Goal: Information Seeking & Learning: Check status

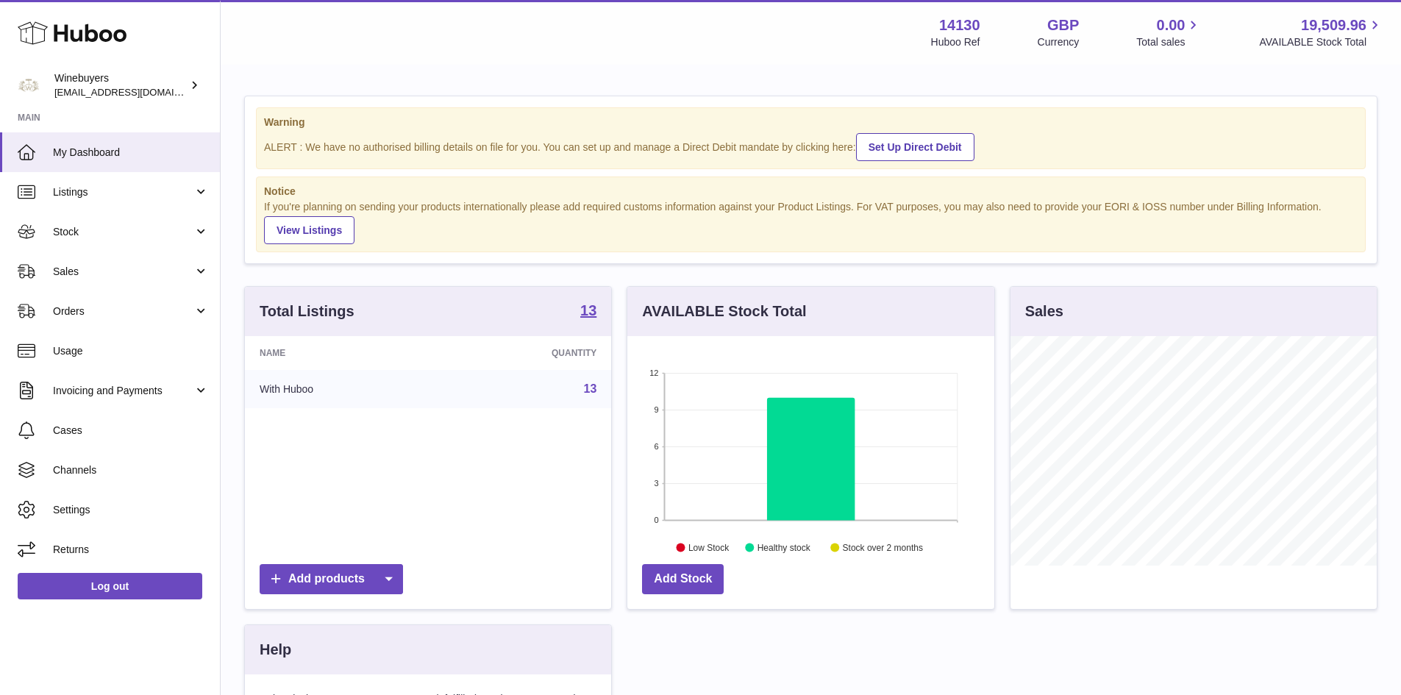
scroll to position [230, 367]
click at [66, 260] on link "Sales" at bounding box center [110, 272] width 220 height 40
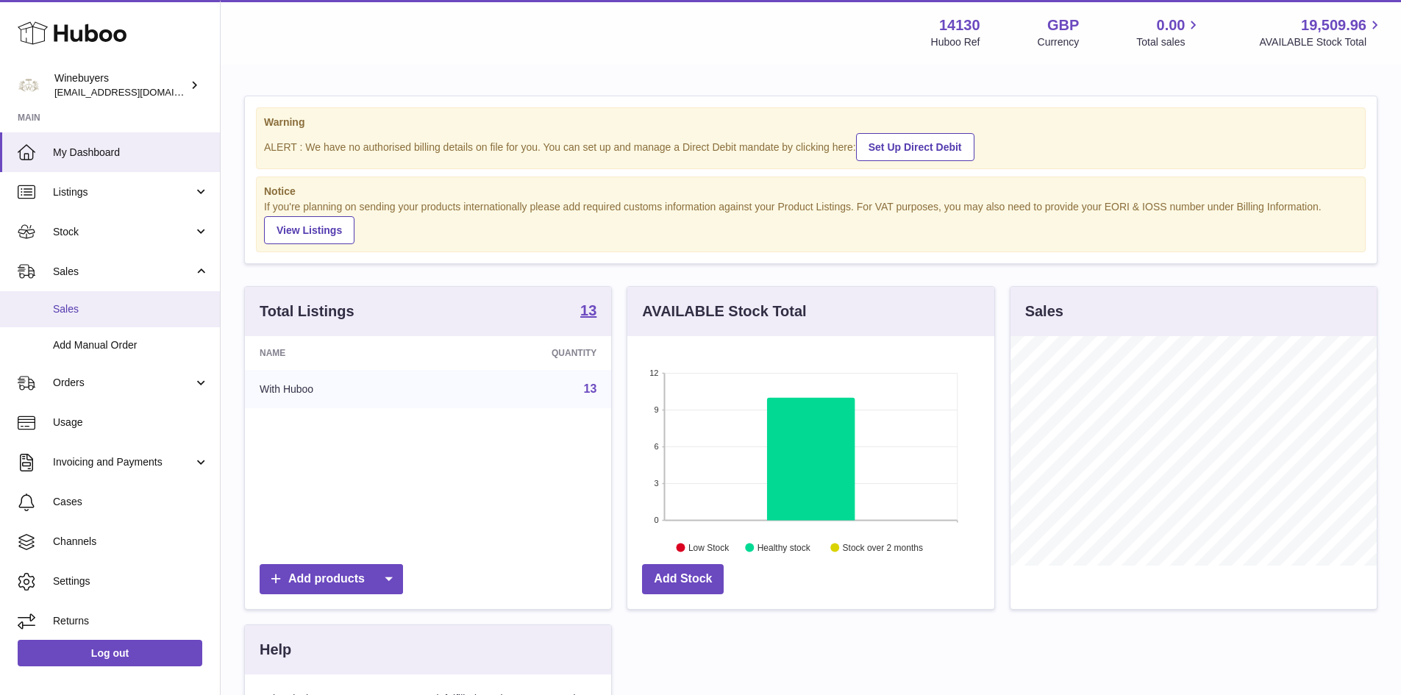
click at [84, 306] on span "Sales" at bounding box center [131, 309] width 156 height 14
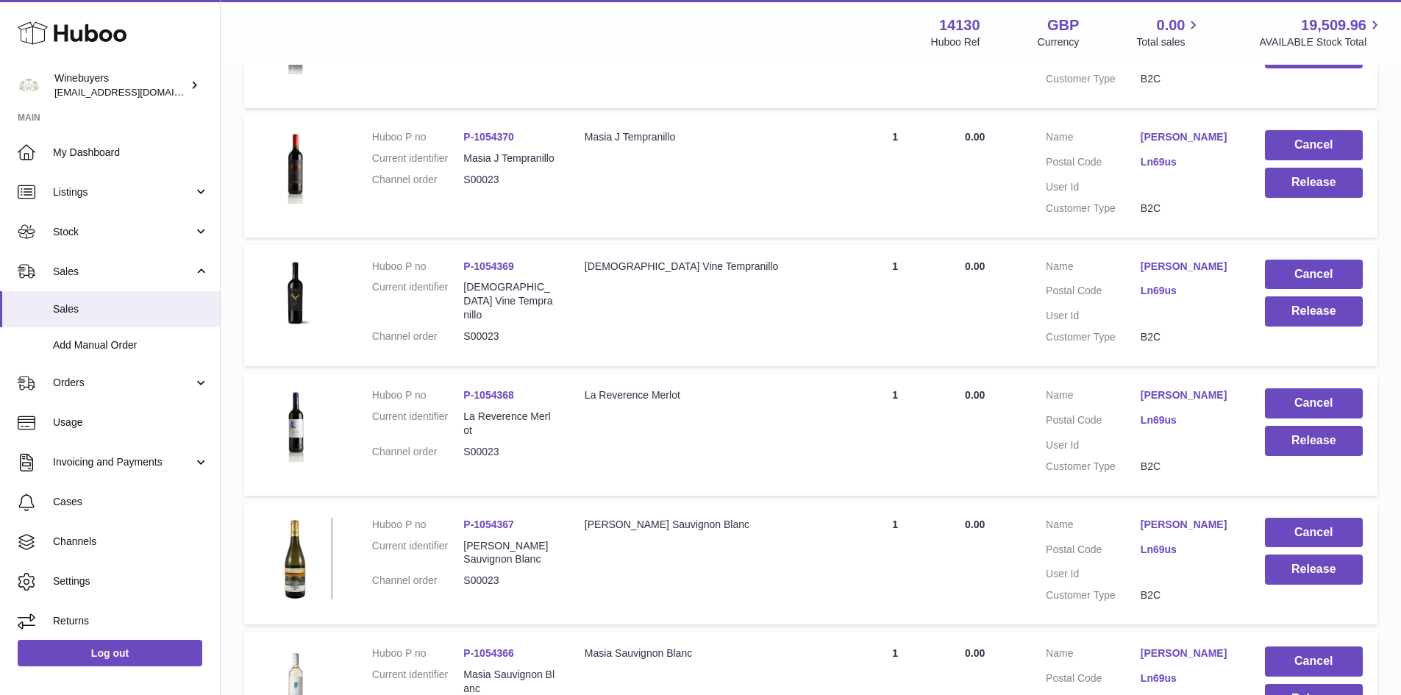
scroll to position [221, 0]
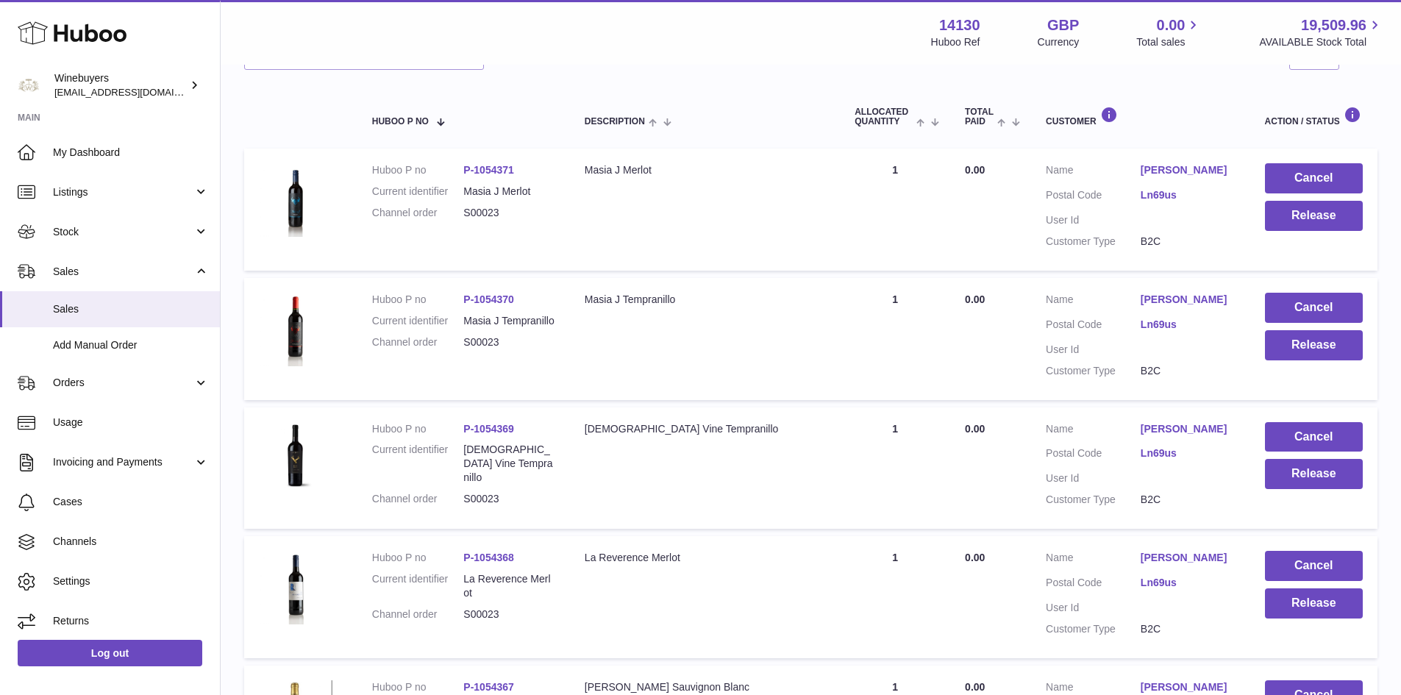
click at [987, 201] on td "Total Paid 0.00" at bounding box center [990, 210] width 81 height 122
click at [974, 296] on span "0.00" at bounding box center [975, 300] width 20 height 12
click at [997, 422] on td "Total Paid 0.00" at bounding box center [990, 469] width 81 height 122
click at [1000, 539] on td "Total Paid 0.00" at bounding box center [990, 597] width 81 height 122
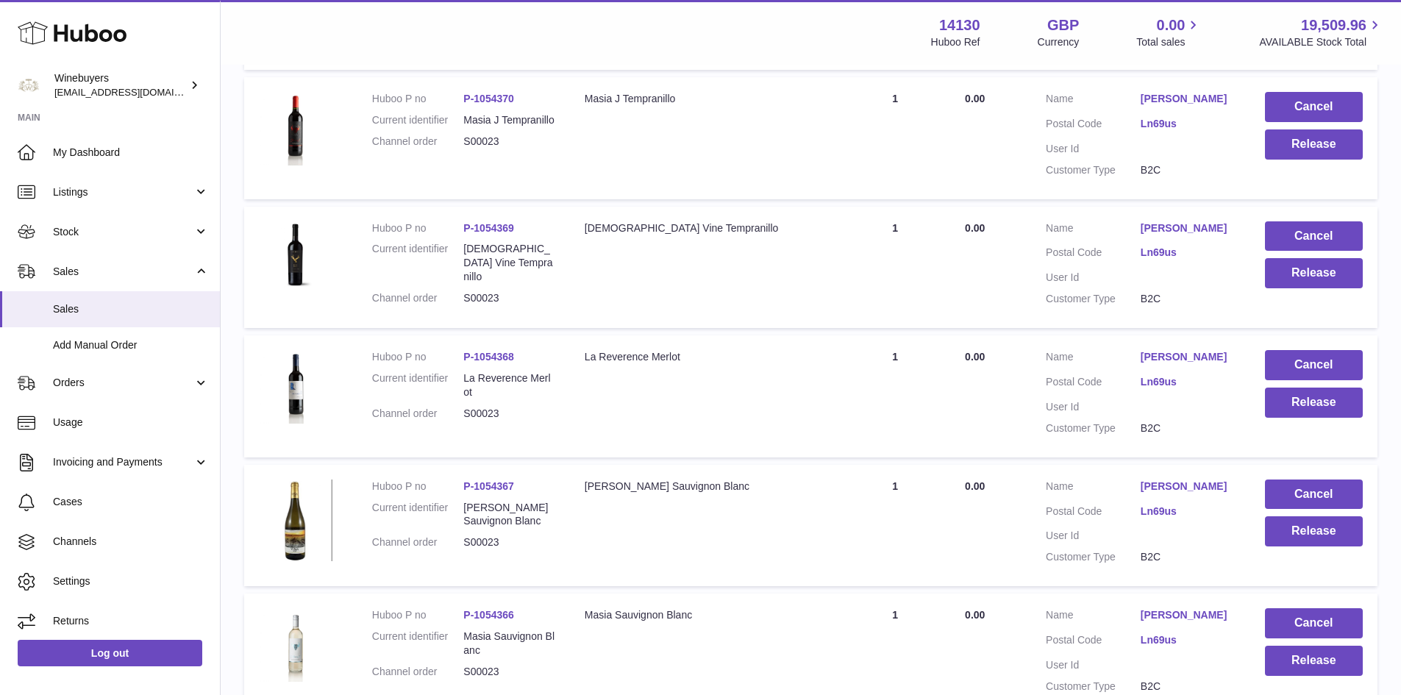
scroll to position [441, 0]
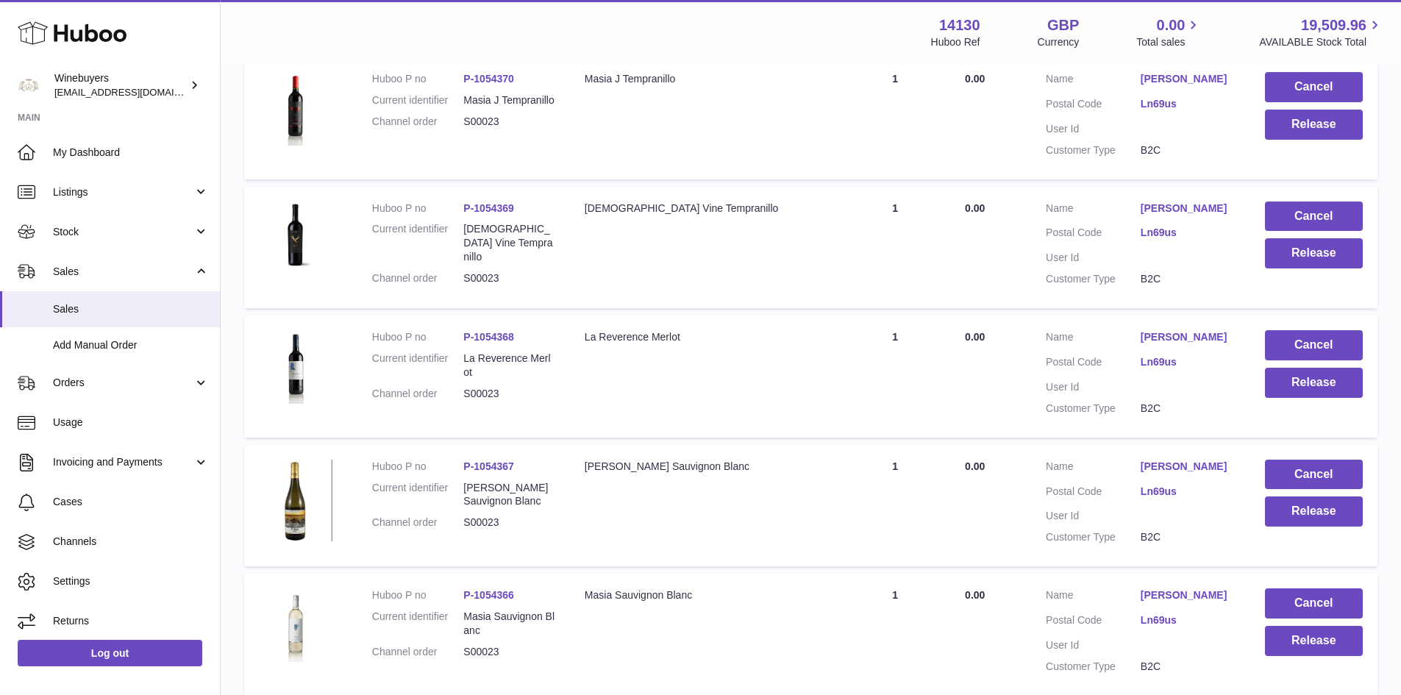
click at [996, 471] on td "Total Paid 0.00" at bounding box center [990, 506] width 81 height 122
click at [1000, 586] on td "Total Paid 0.00" at bounding box center [990, 635] width 81 height 122
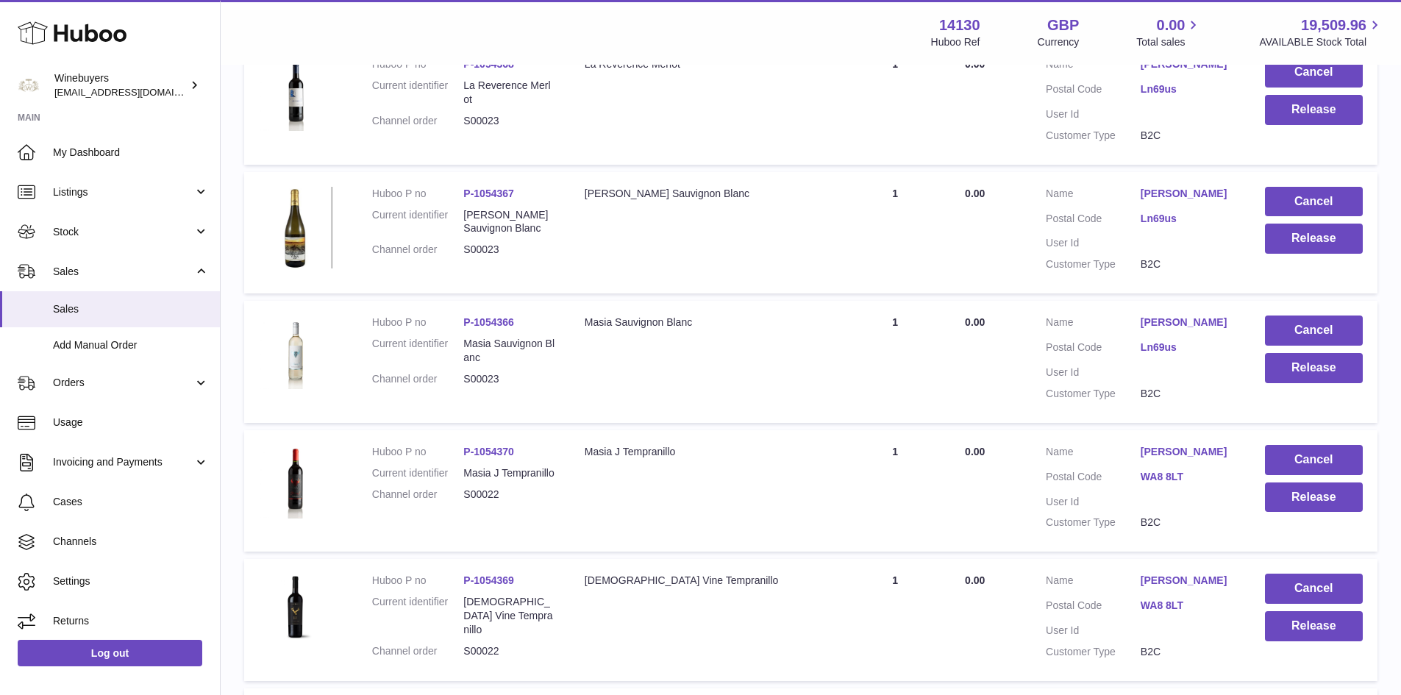
scroll to position [883, 0]
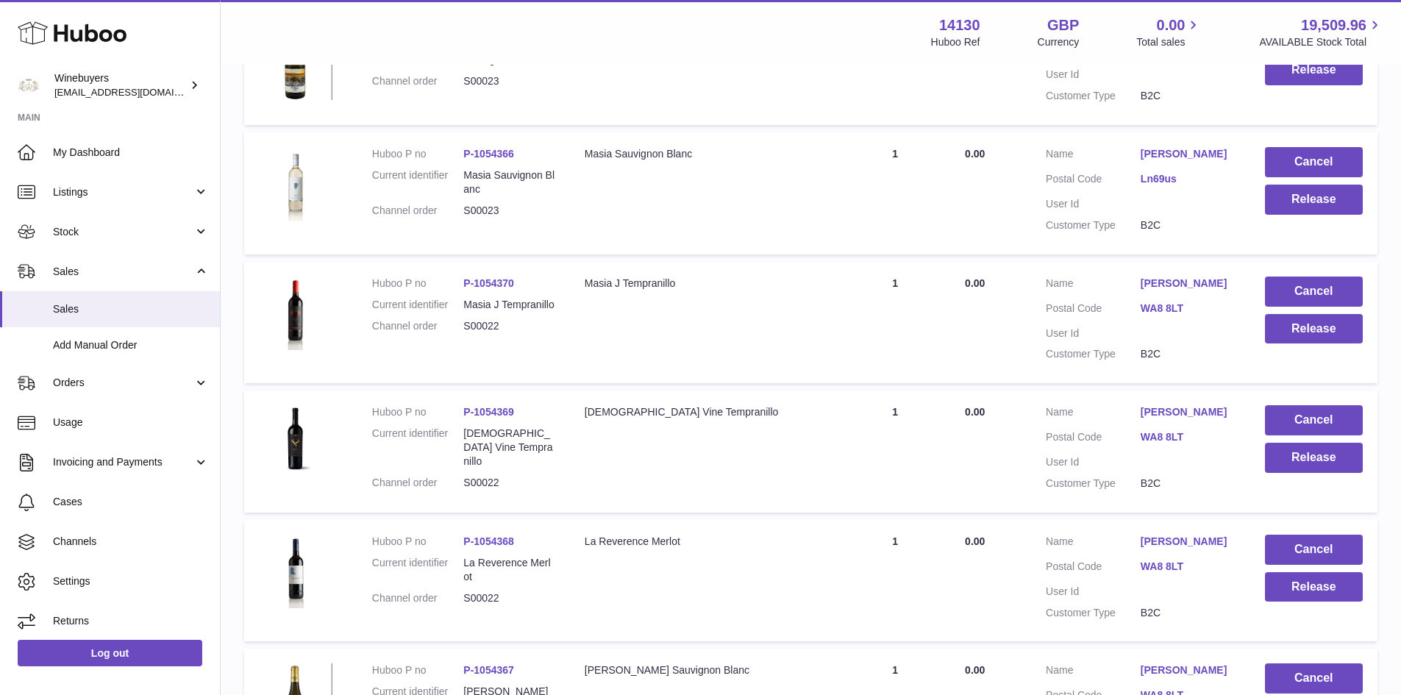
click at [993, 286] on td "Total Paid 0.00" at bounding box center [990, 323] width 81 height 122
click at [989, 429] on td "Total Paid 0.00" at bounding box center [990, 452] width 81 height 122
click at [987, 560] on td "Total Paid 0.00" at bounding box center [990, 581] width 81 height 122
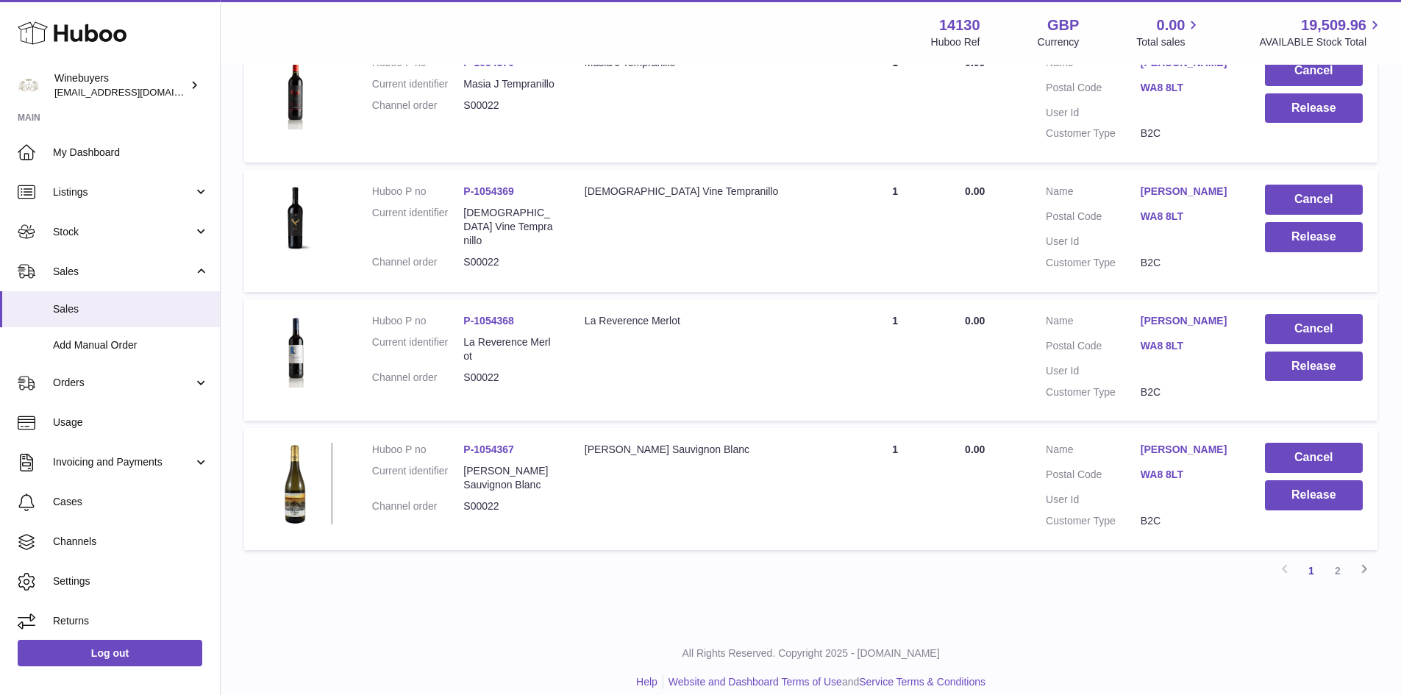
click at [998, 448] on td "Total Paid 0.00" at bounding box center [990, 489] width 81 height 122
click at [1339, 575] on link "2" at bounding box center [1338, 571] width 26 height 26
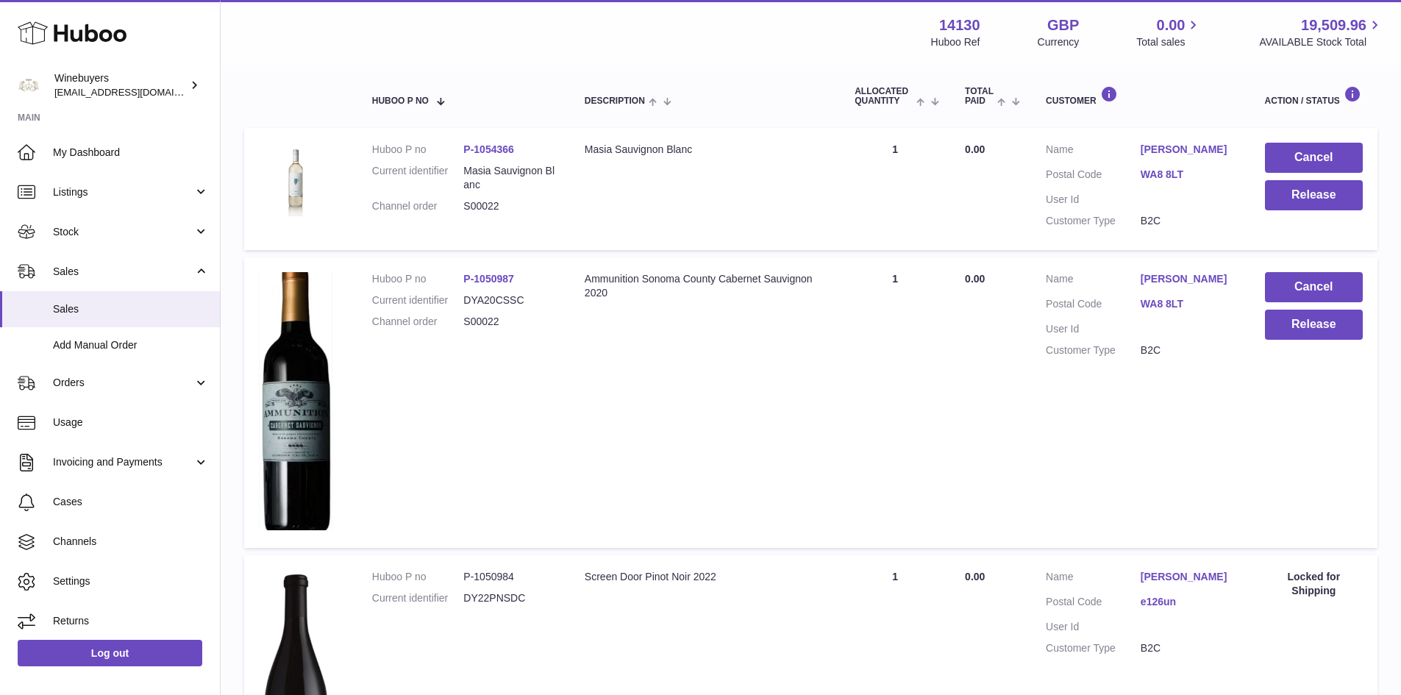
scroll to position [66, 0]
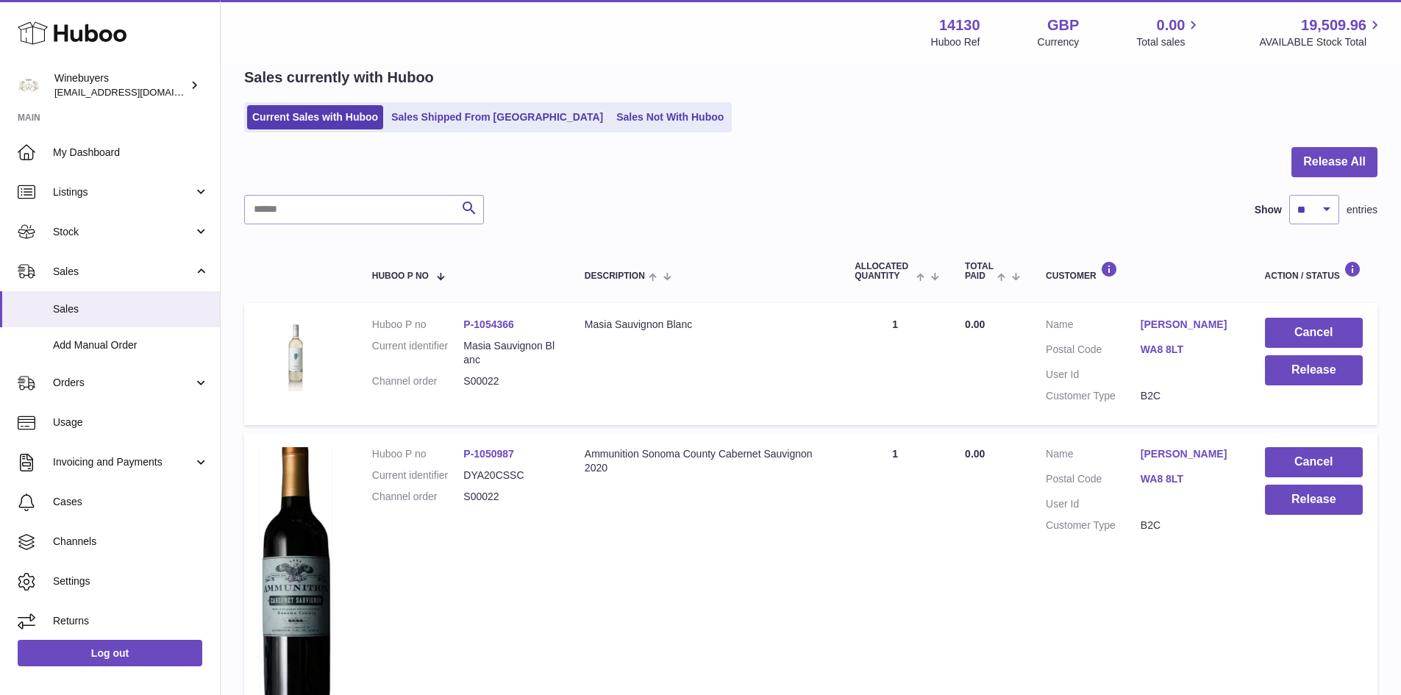
drag, startPoint x: 985, startPoint y: 324, endPoint x: 991, endPoint y: 335, distance: 13.2
click at [985, 324] on span "0.00" at bounding box center [975, 325] width 20 height 12
click at [1000, 453] on td "Total Paid 0.00" at bounding box center [990, 578] width 81 height 291
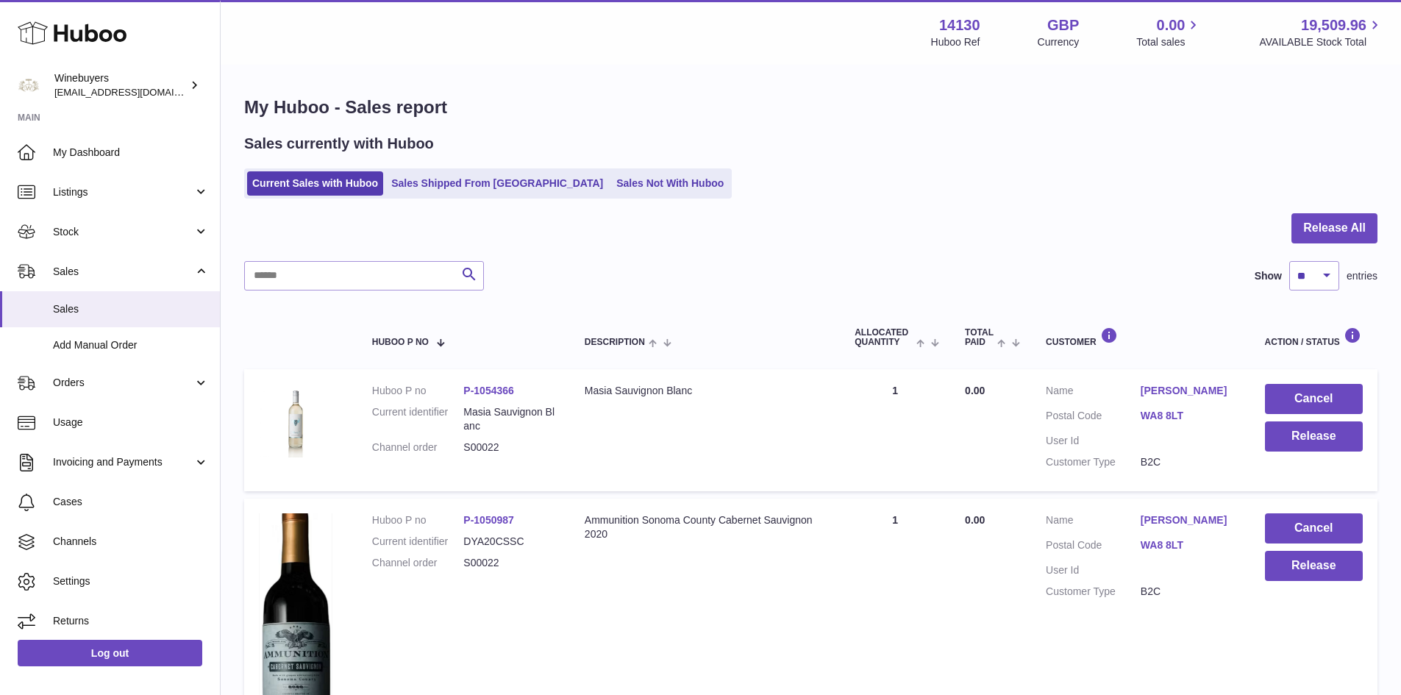
click at [1153, 389] on link "[PERSON_NAME]" at bounding box center [1188, 391] width 95 height 14
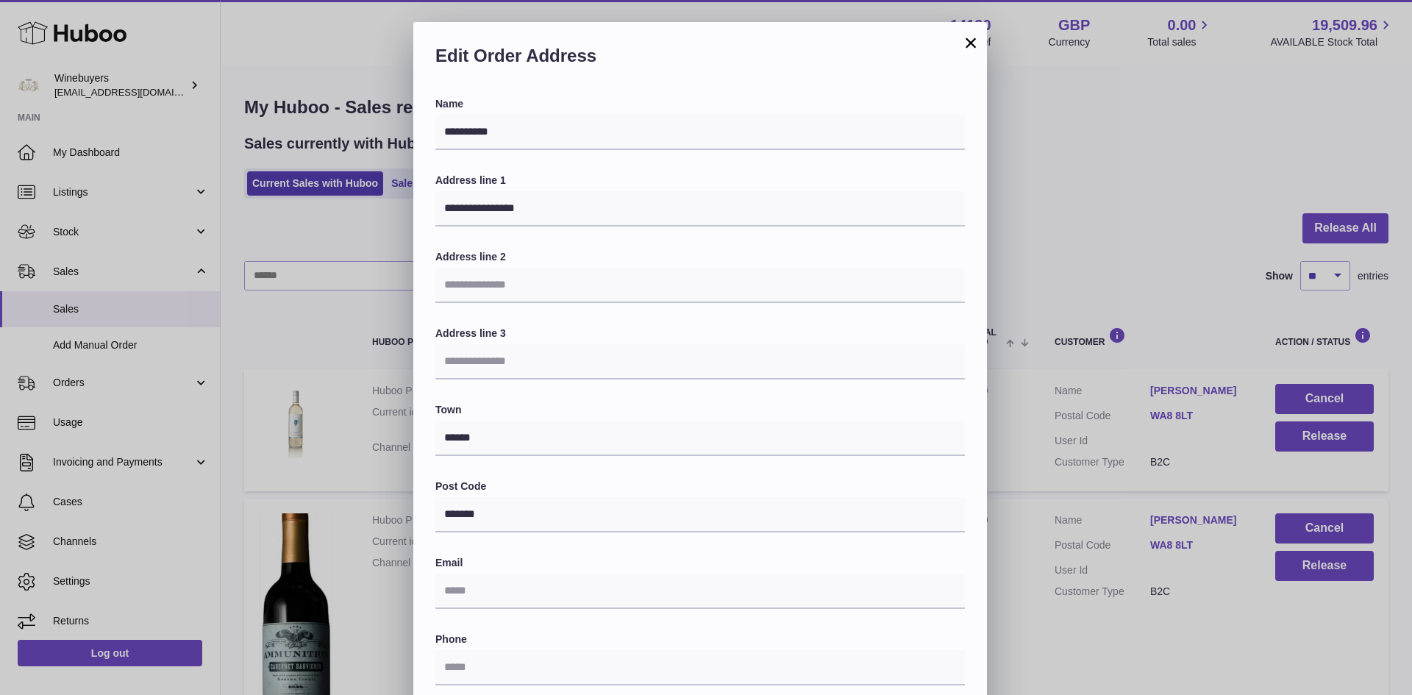
click at [976, 51] on button "×" at bounding box center [971, 43] width 18 height 18
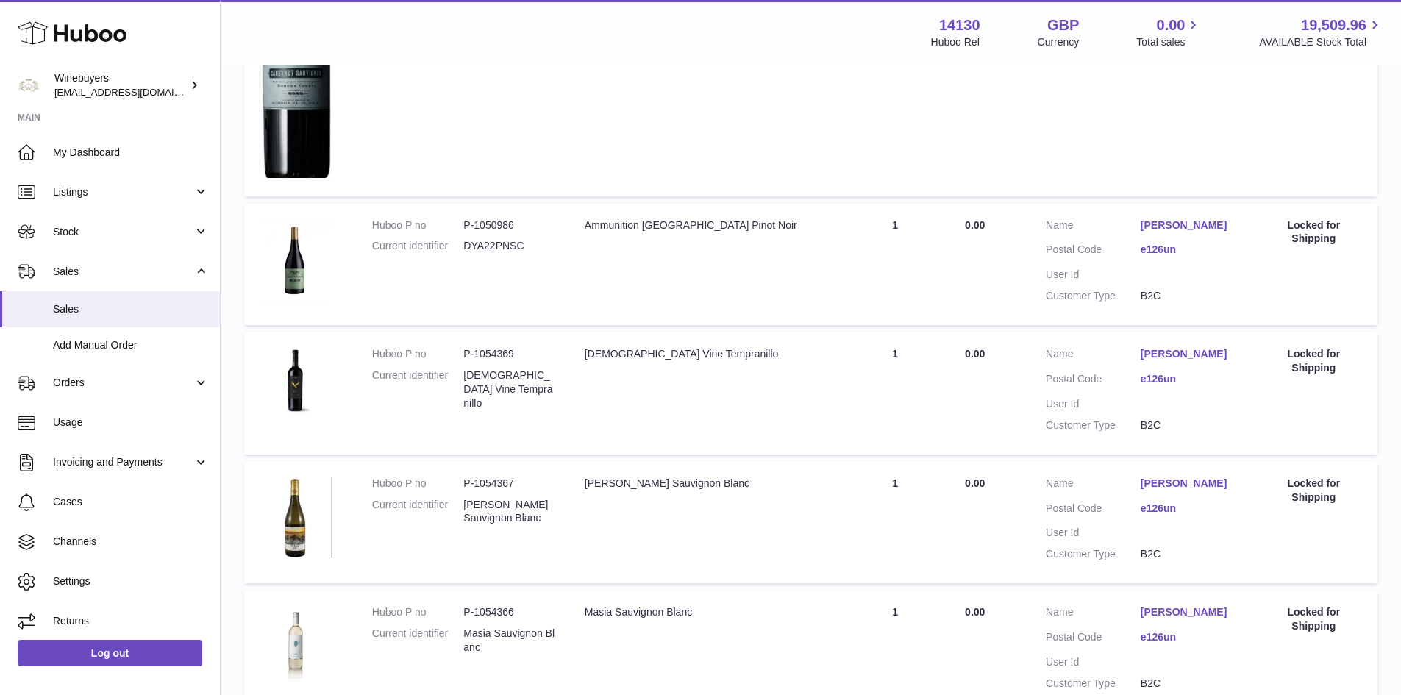
scroll to position [1344, 0]
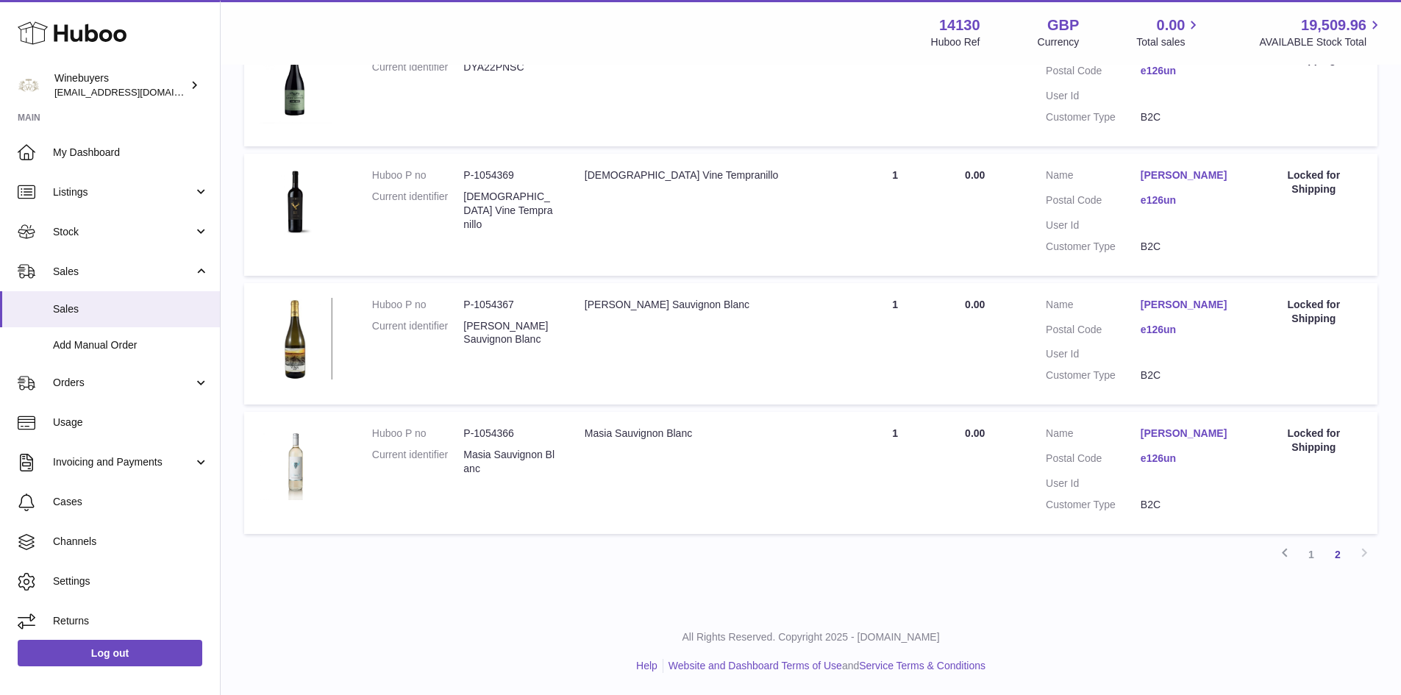
click at [919, 474] on td "Quantity Sold 1" at bounding box center [895, 473] width 110 height 122
click at [953, 369] on td "Total Paid 0.00" at bounding box center [990, 344] width 81 height 122
click at [938, 245] on td "Quantity Sold 1" at bounding box center [895, 215] width 110 height 122
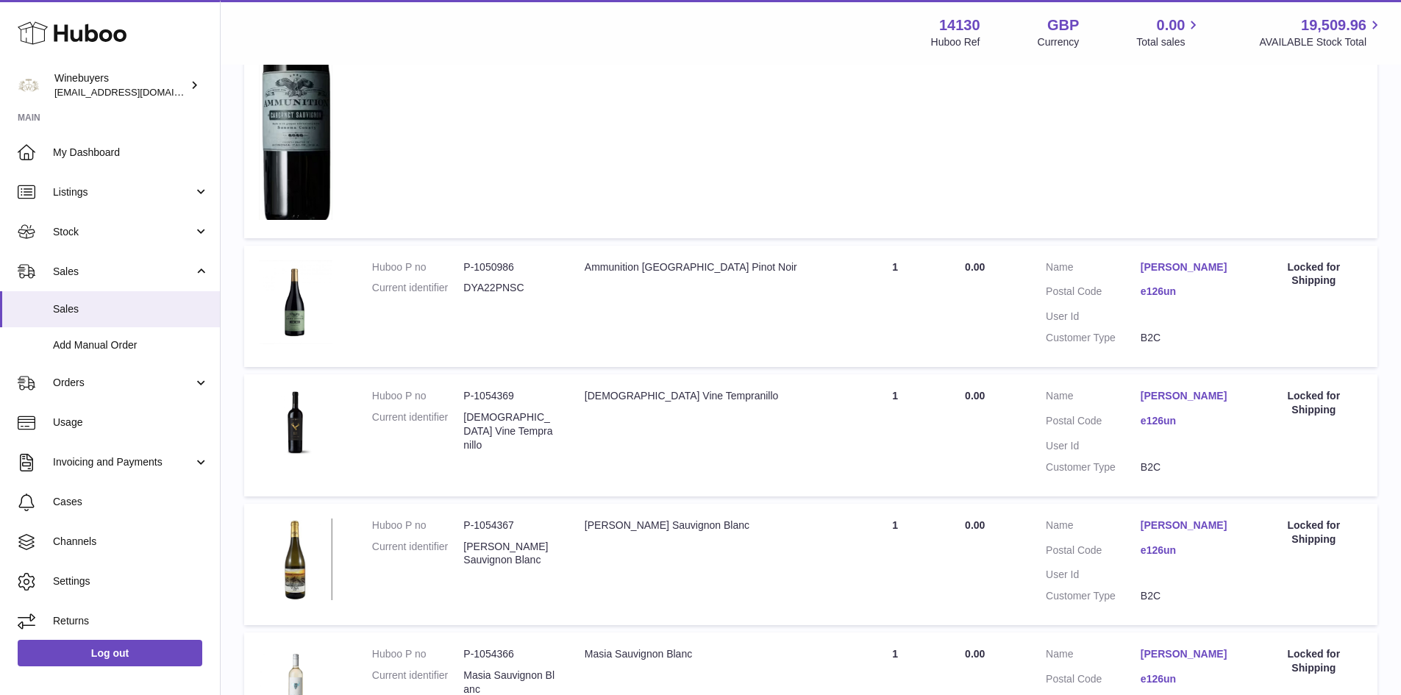
click at [920, 334] on td "Quantity Sold 1" at bounding box center [895, 307] width 110 height 122
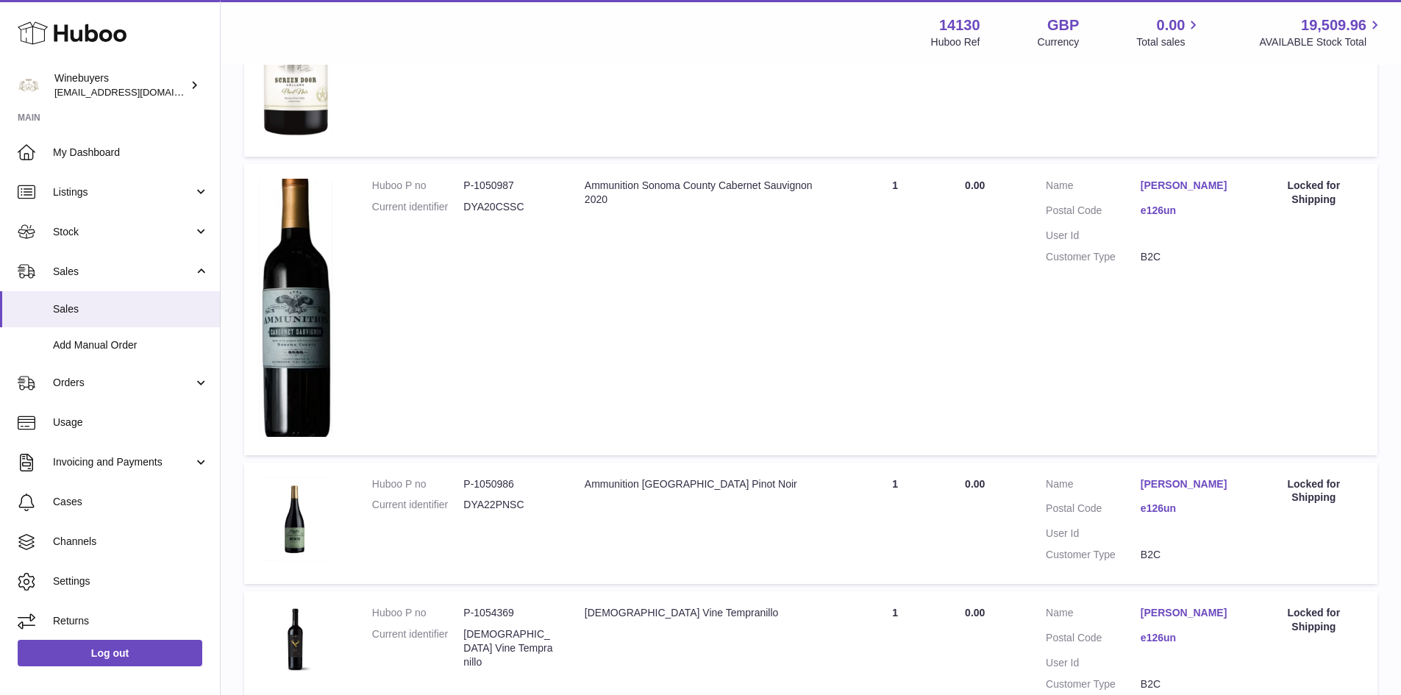
scroll to position [682, 0]
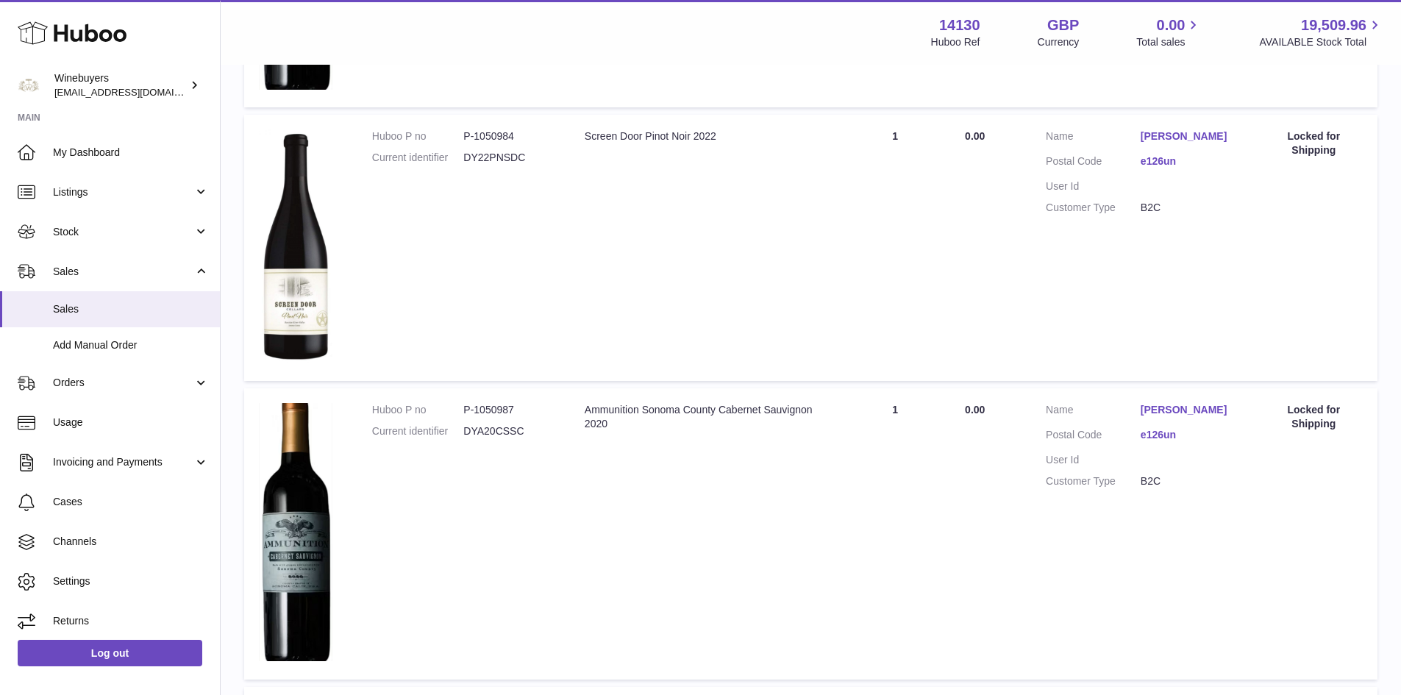
click at [937, 483] on td "Quantity Sold 1" at bounding box center [895, 533] width 110 height 291
click at [922, 313] on td "Quantity Sold 1" at bounding box center [895, 248] width 110 height 266
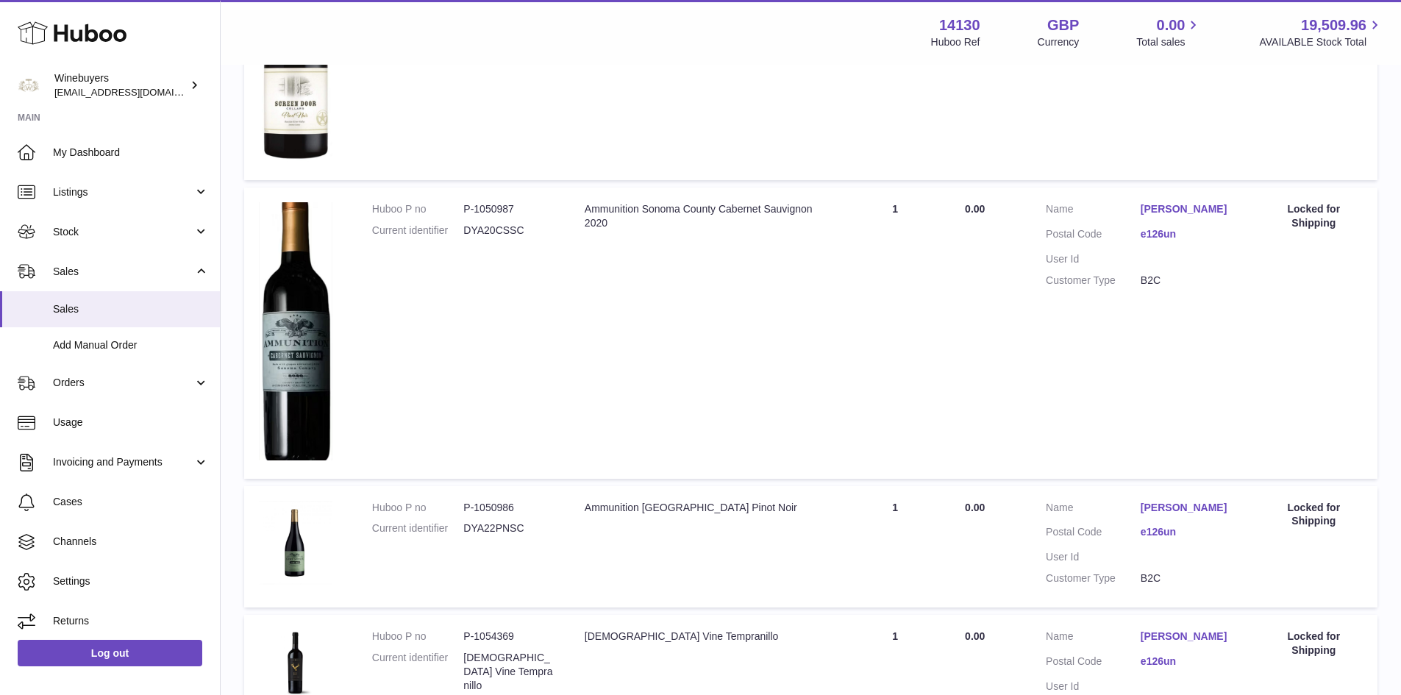
scroll to position [1344, 0]
